Goal: Complete application form

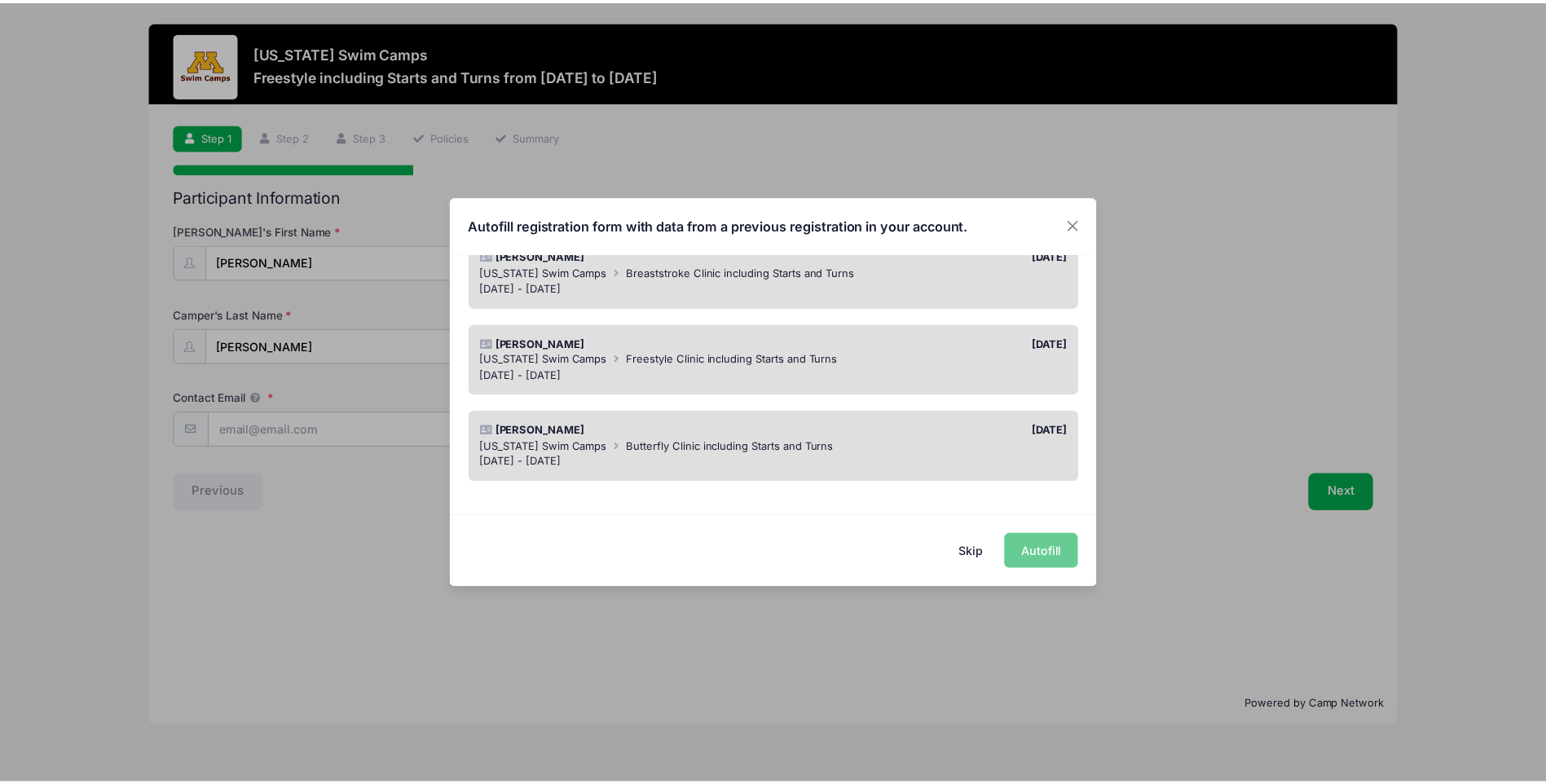
scroll to position [168, 0]
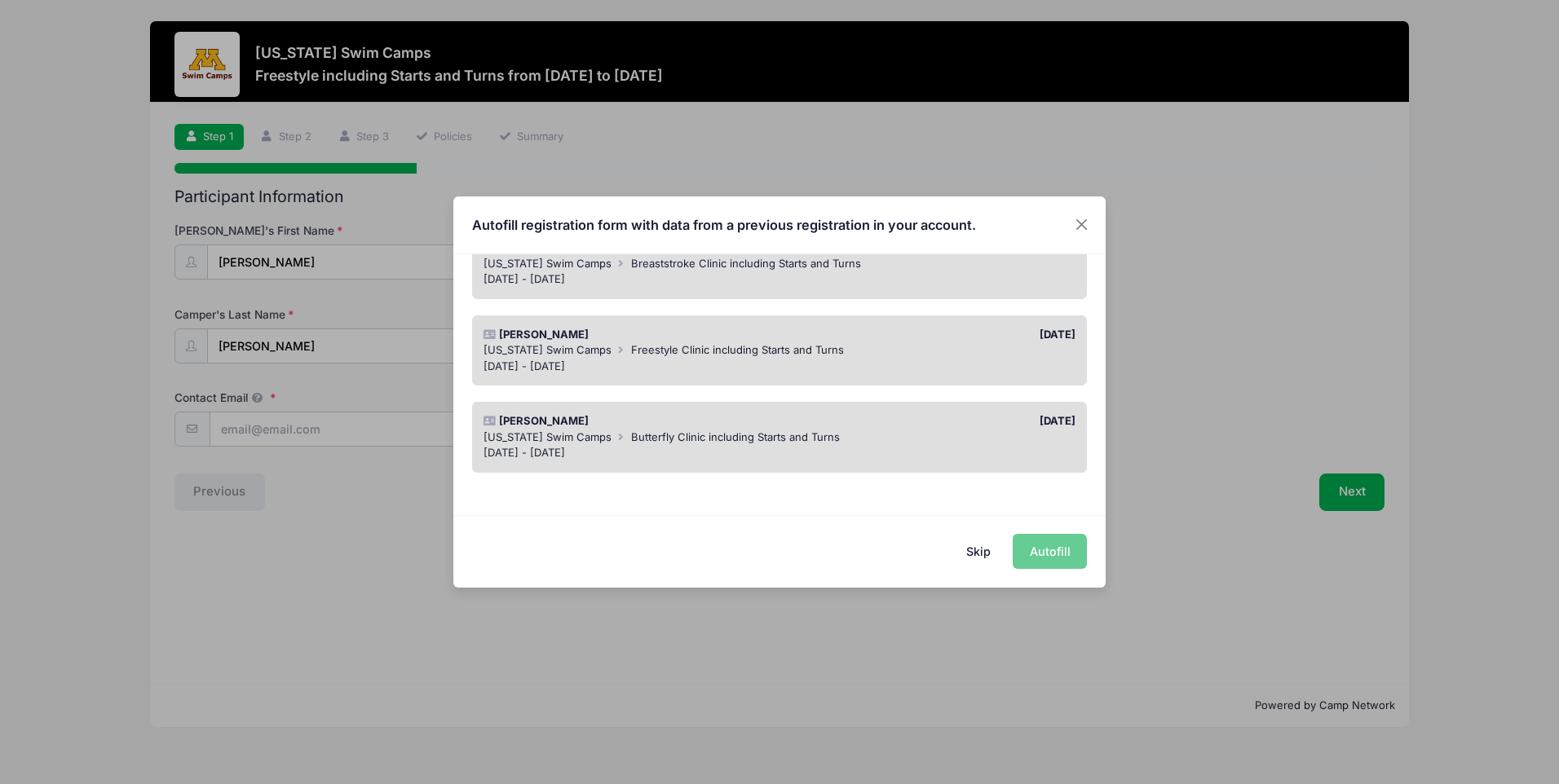
click at [620, 428] on div "[PERSON_NAME]" at bounding box center [627, 421] width 304 height 16
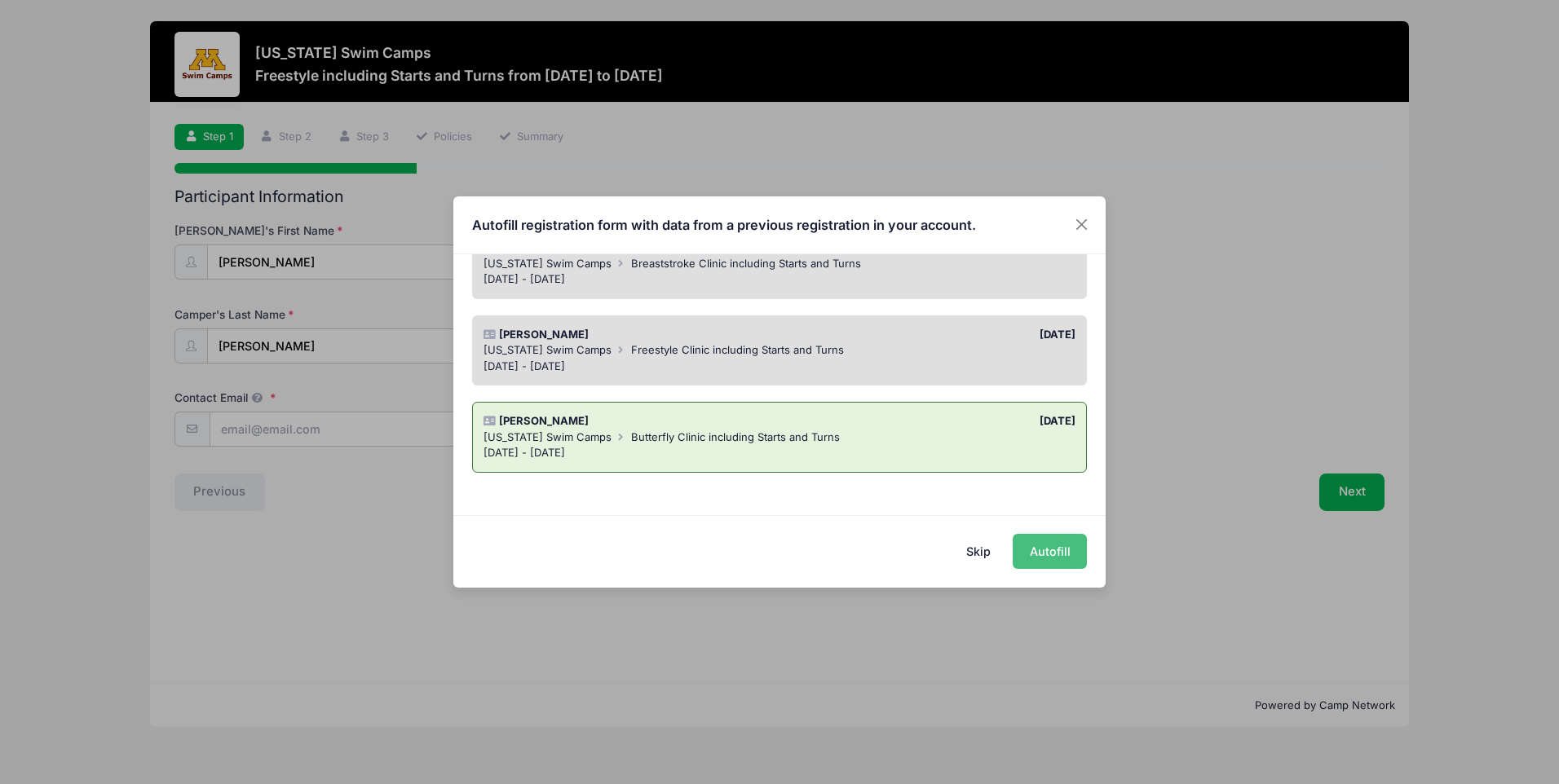
click at [1066, 556] on button "Autofill" at bounding box center [1049, 550] width 74 height 35
type input "[EMAIL_ADDRESS][DOMAIN_NAME]"
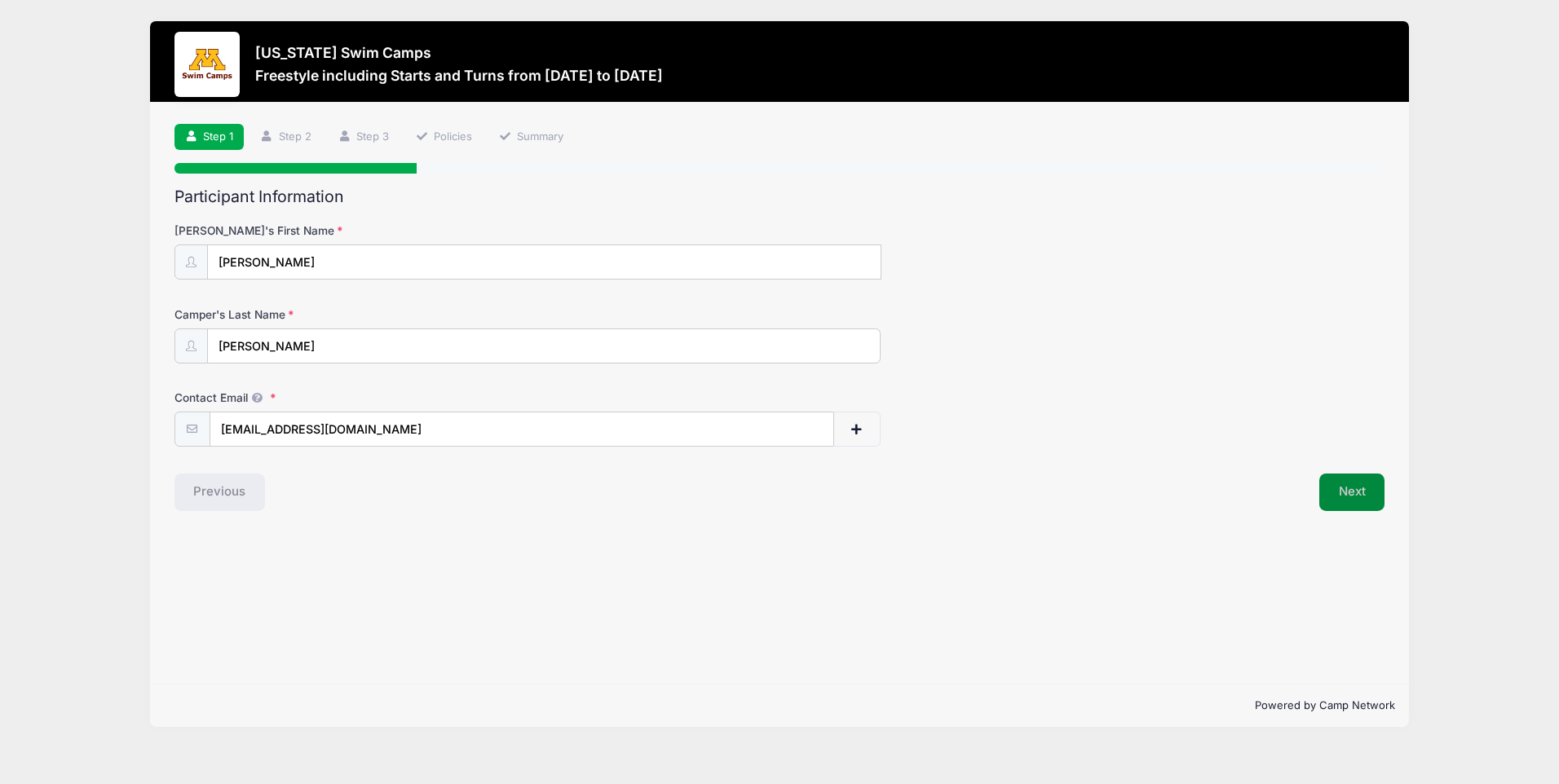
drag, startPoint x: 1365, startPoint y: 499, endPoint x: 1348, endPoint y: 499, distance: 17.0
click at [1364, 499] on button "Next" at bounding box center [1352, 492] width 66 height 37
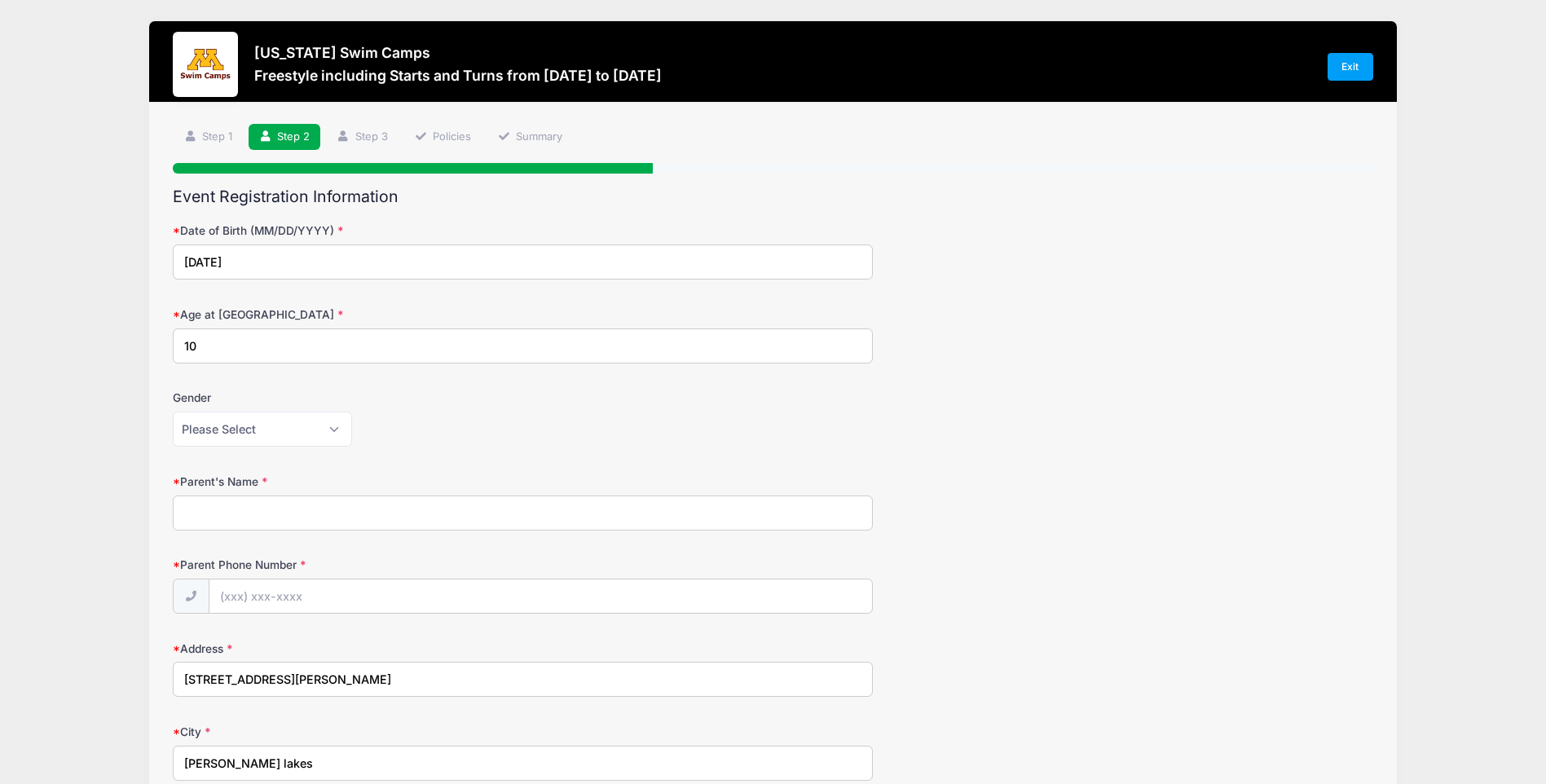
drag, startPoint x: 235, startPoint y: 342, endPoint x: 120, endPoint y: 359, distance: 116.2
click at [96, 350] on div "[US_STATE] Swim Camps Freestyle including Starts and Turns from [DATE] to [DATE…" at bounding box center [773, 708] width 1498 height 1417
type input "12"
click at [270, 524] on input "Parent's Name" at bounding box center [523, 513] width 700 height 35
type input "[PERSON_NAME]"
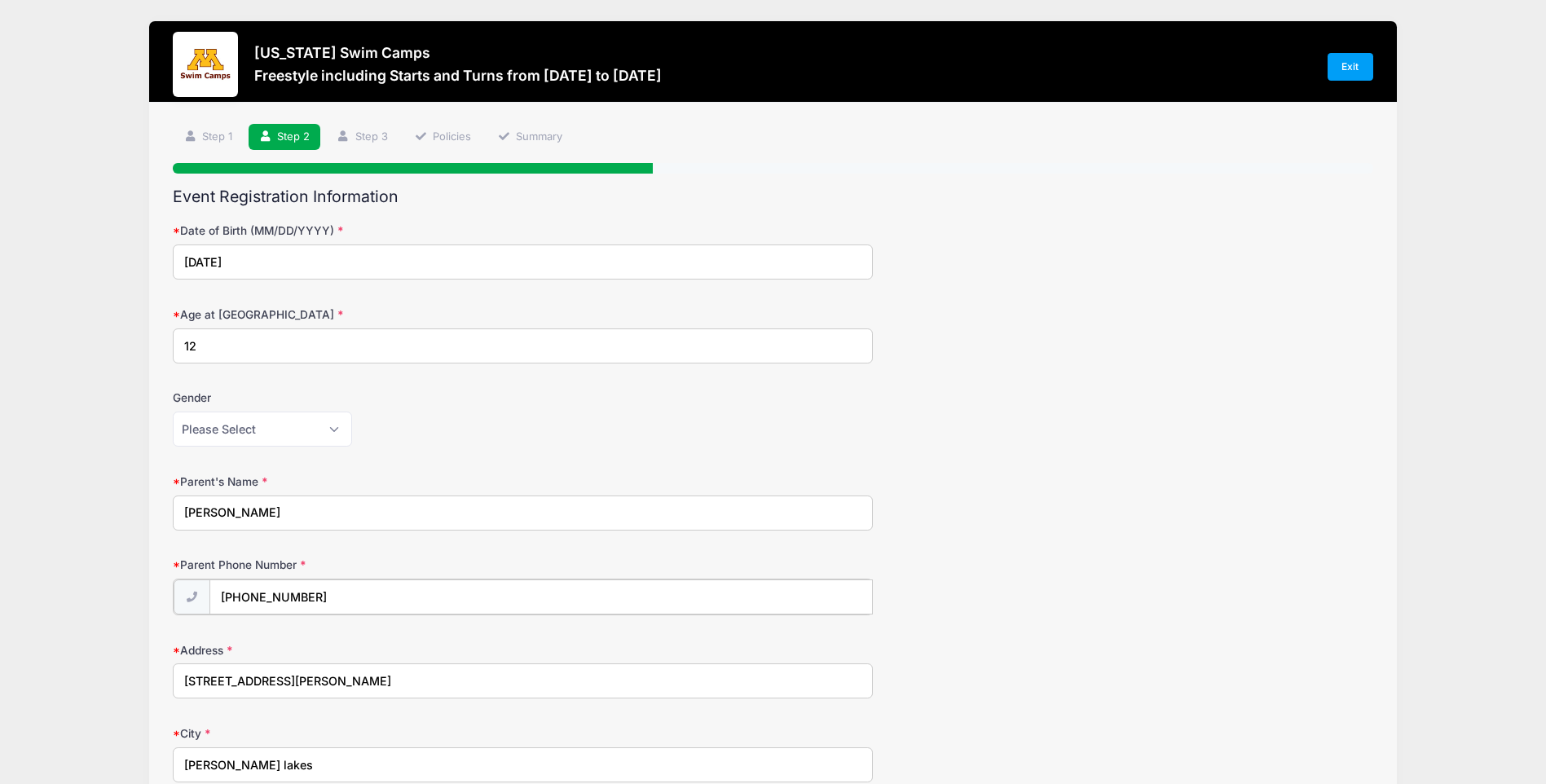
type input "[PHONE_NUMBER]"
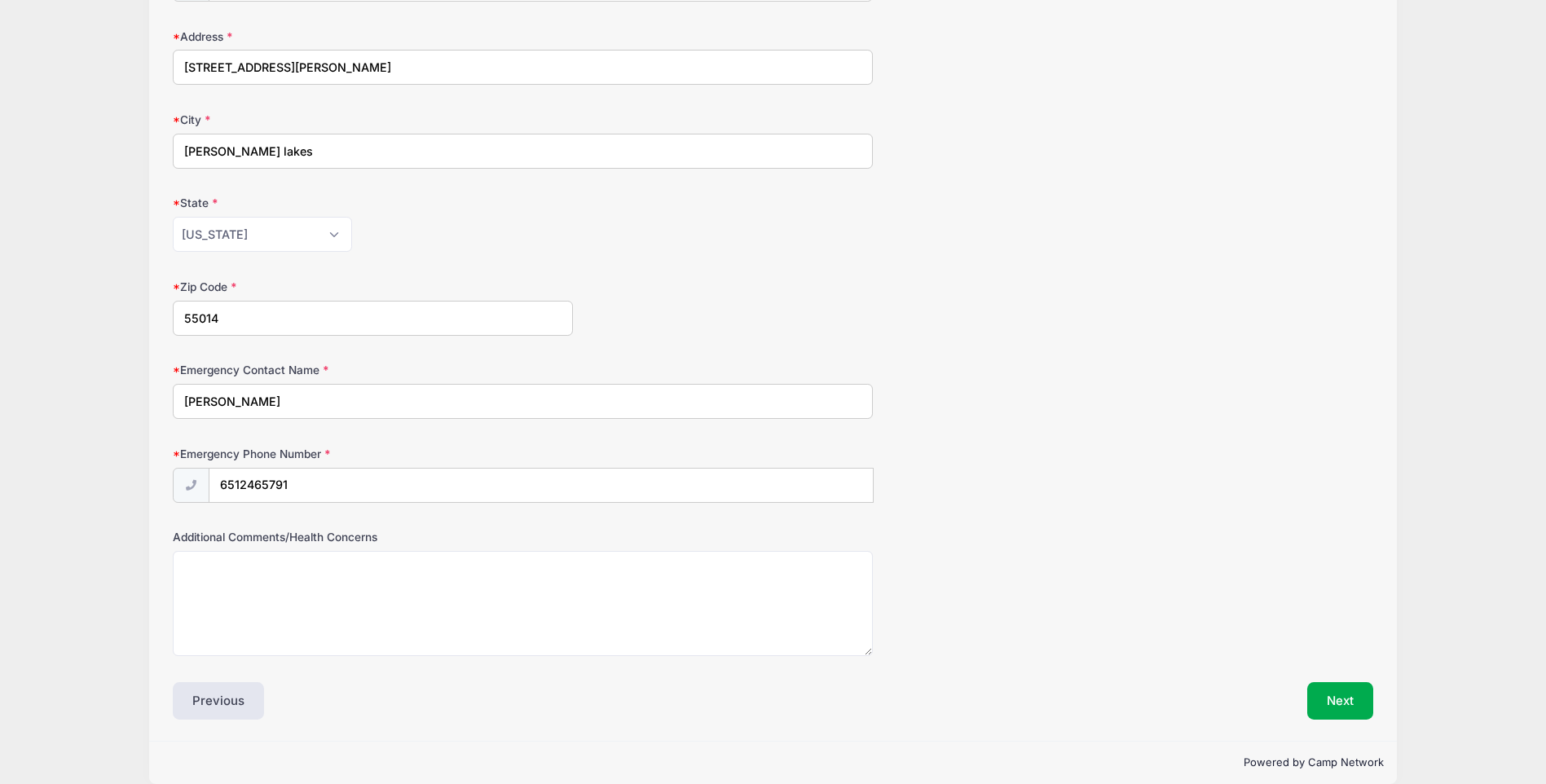
scroll to position [633, 0]
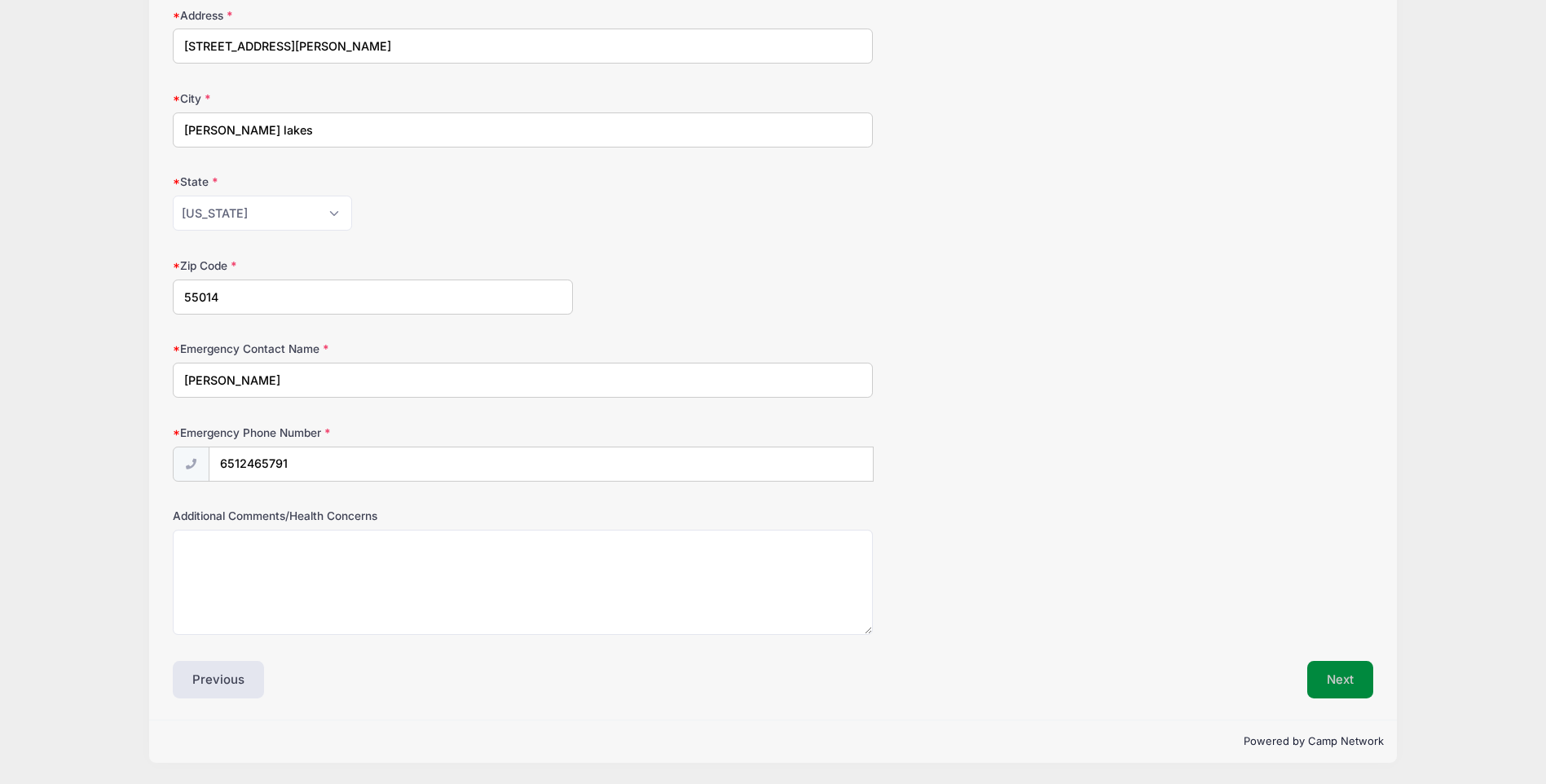
click at [1339, 687] on button "Next" at bounding box center [1341, 680] width 66 height 37
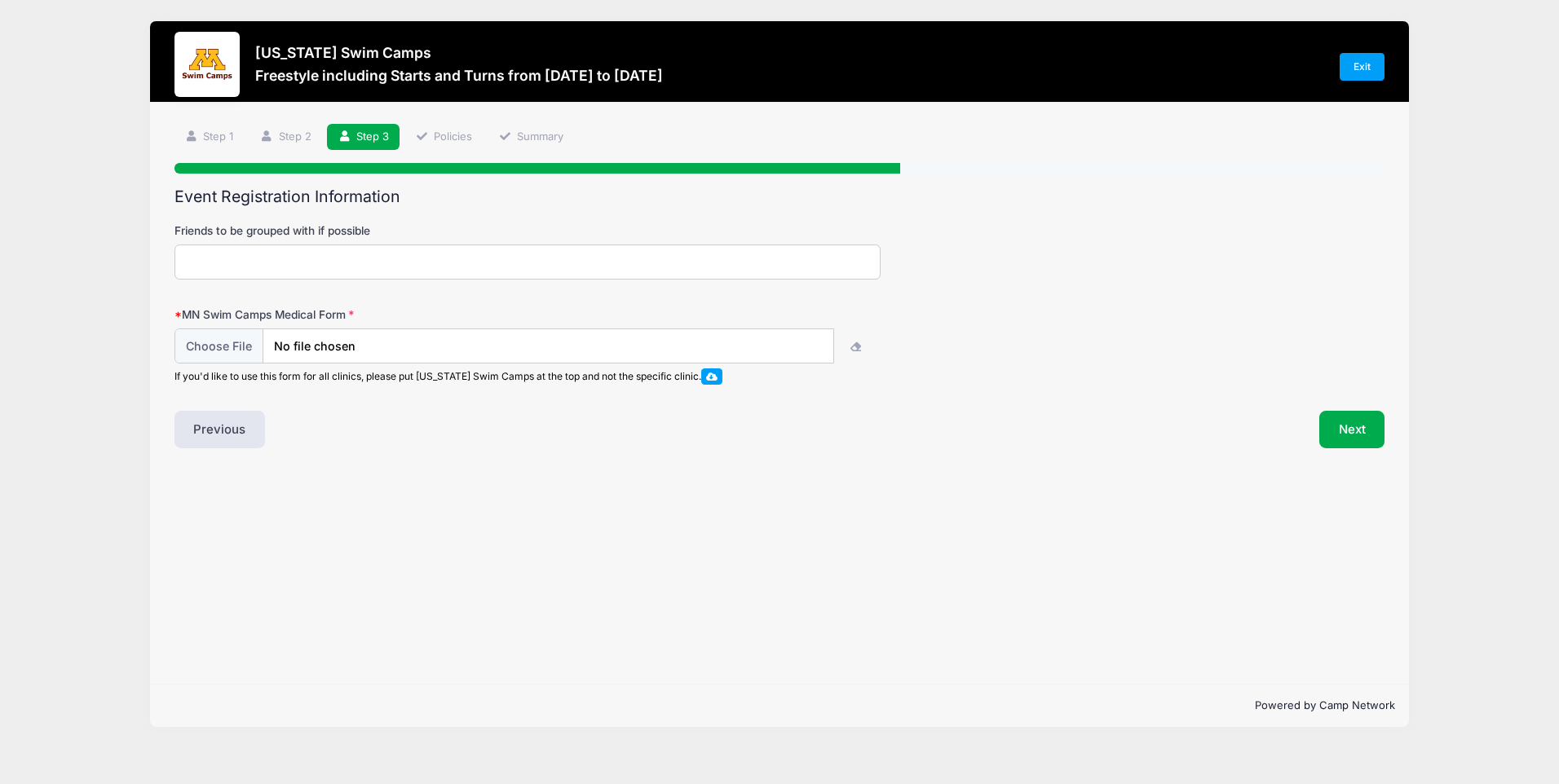
scroll to position [0, 0]
click at [713, 373] on span at bounding box center [711, 376] width 12 height 9
click at [237, 347] on input "file" at bounding box center [504, 346] width 659 height 35
click at [717, 375] on span at bounding box center [711, 376] width 12 height 9
